Goal: Check status: Check status

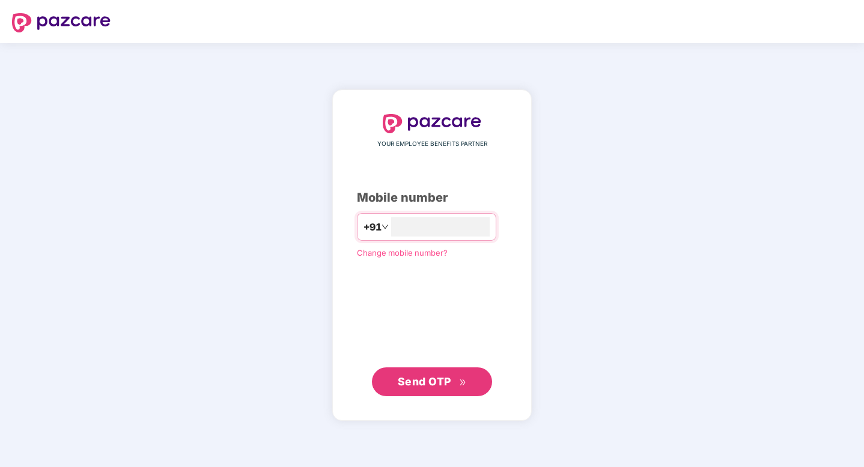
type input "**********"
click at [458, 389] on button "Send OTP" at bounding box center [432, 382] width 120 height 29
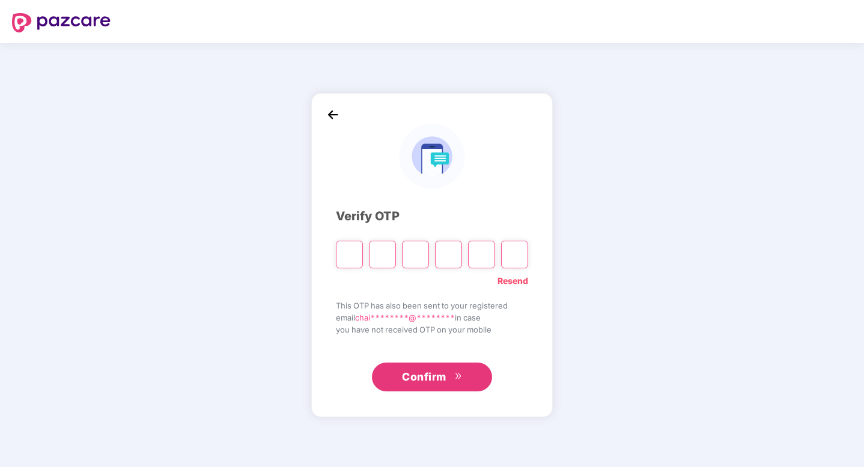
type input "*"
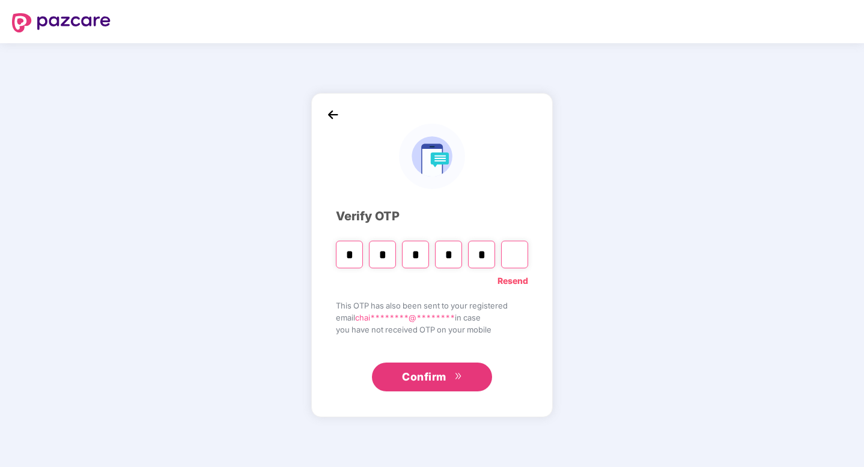
type input "*"
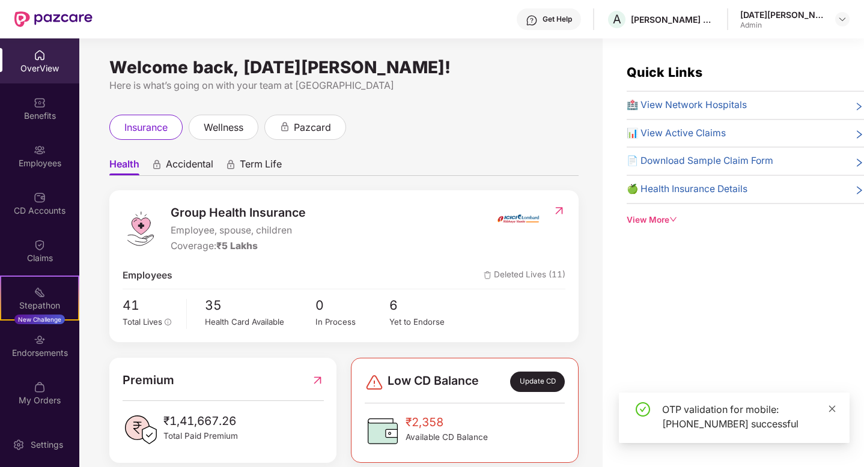
click at [835, 409] on icon "close" at bounding box center [832, 409] width 8 height 8
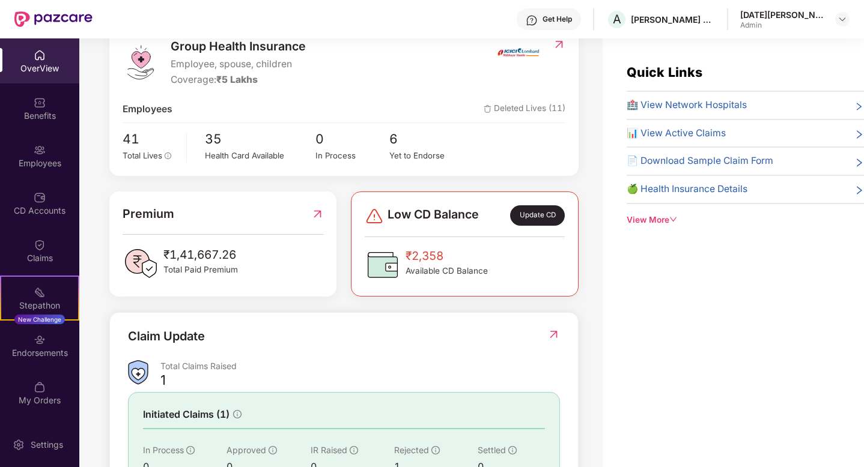
scroll to position [173, 0]
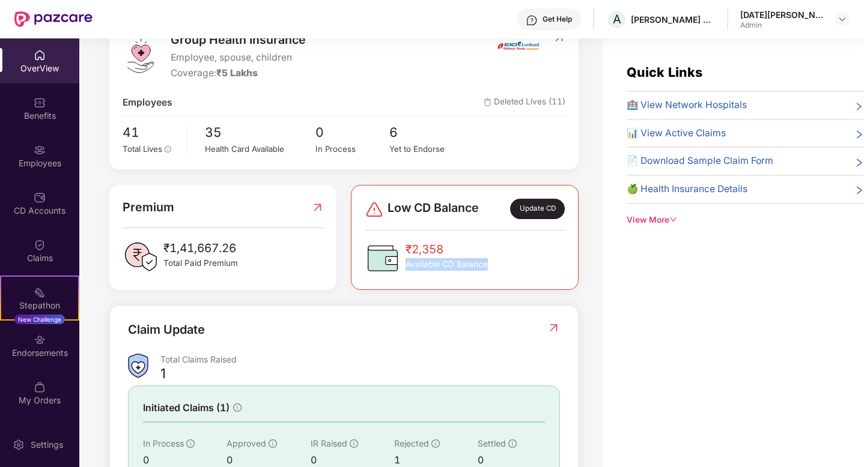
drag, startPoint x: 443, startPoint y: 249, endPoint x: 434, endPoint y: 276, distance: 28.5
click at [434, 276] on div "Low CD Balance Update CD ₹2,358 Available CD Balance" at bounding box center [464, 237] width 227 height 105
click at [587, 303] on div "Welcome back, [DATE][PERSON_NAME]! Here is what’s going on with your team at Pa…" at bounding box center [340, 259] width 523 height 443
